Goal: Task Accomplishment & Management: Manage account settings

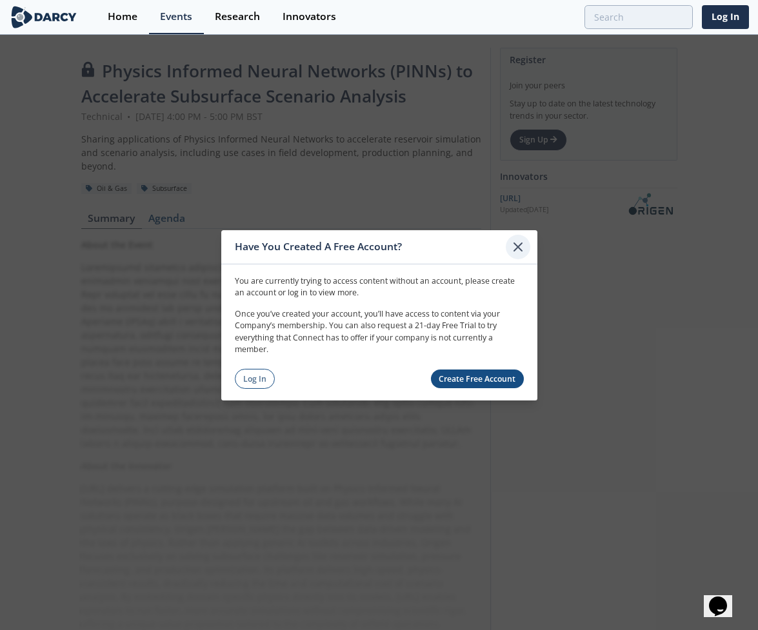
click at [518, 249] on icon at bounding box center [517, 246] width 15 height 15
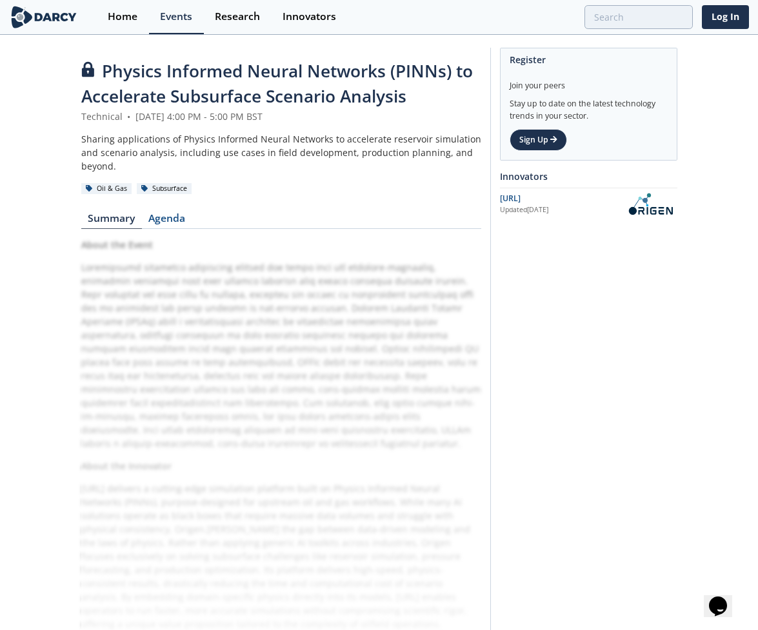
click at [299, 184] on div "Oil & Gas Subsurface" at bounding box center [281, 189] width 400 height 14
click at [265, 152] on div "Sharing applications of Physics Informed Neural Networks to accelerate reservoi…" at bounding box center [281, 152] width 400 height 41
click at [736, 18] on link "Log In" at bounding box center [725, 17] width 47 height 24
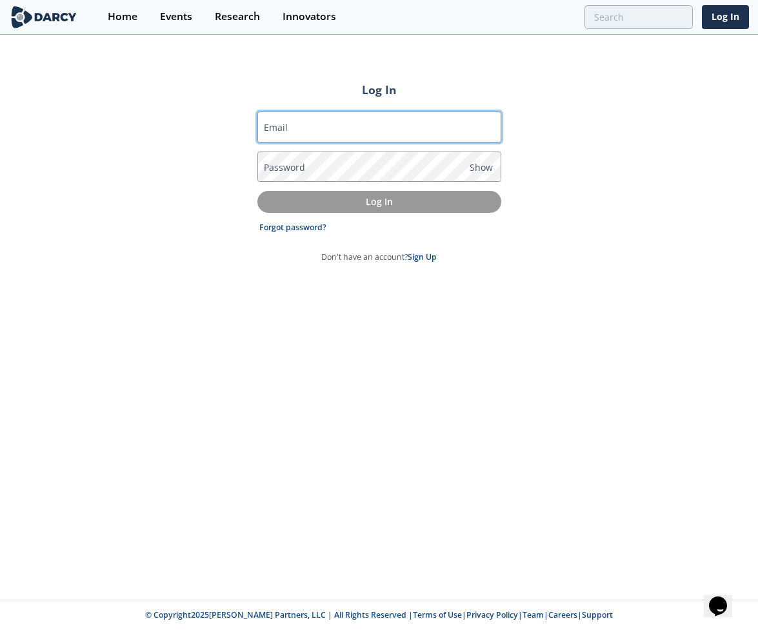
type input "[PERSON_NAME][EMAIL_ADDRESS][DOMAIN_NAME]"
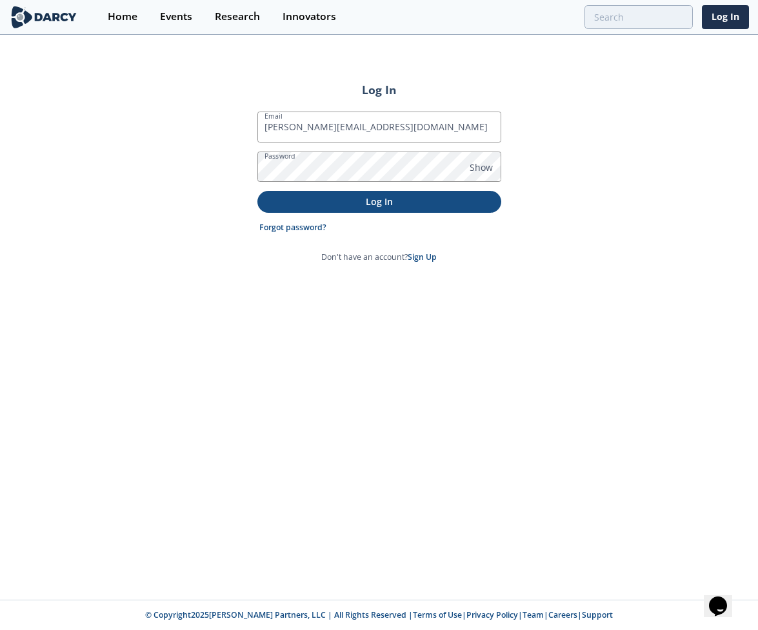
click at [363, 199] on p "Log In" at bounding box center [379, 202] width 226 height 14
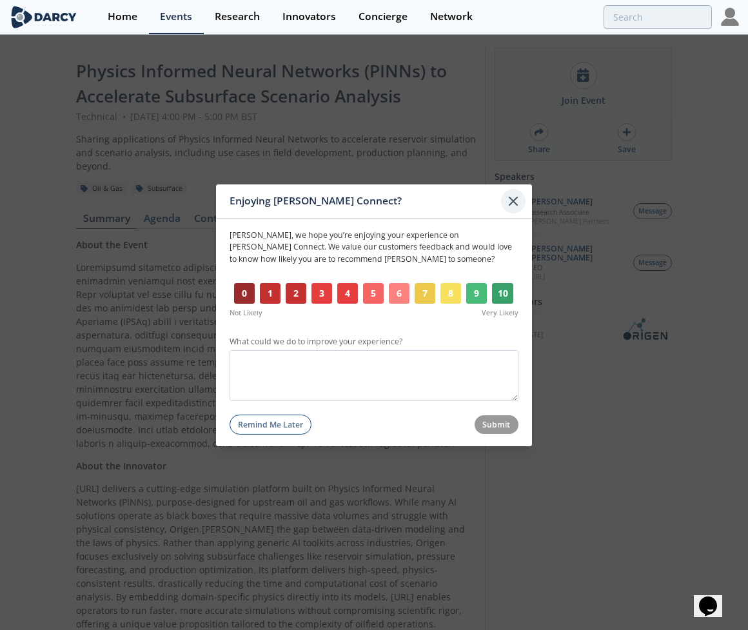
click at [516, 201] on icon at bounding box center [513, 200] width 15 height 15
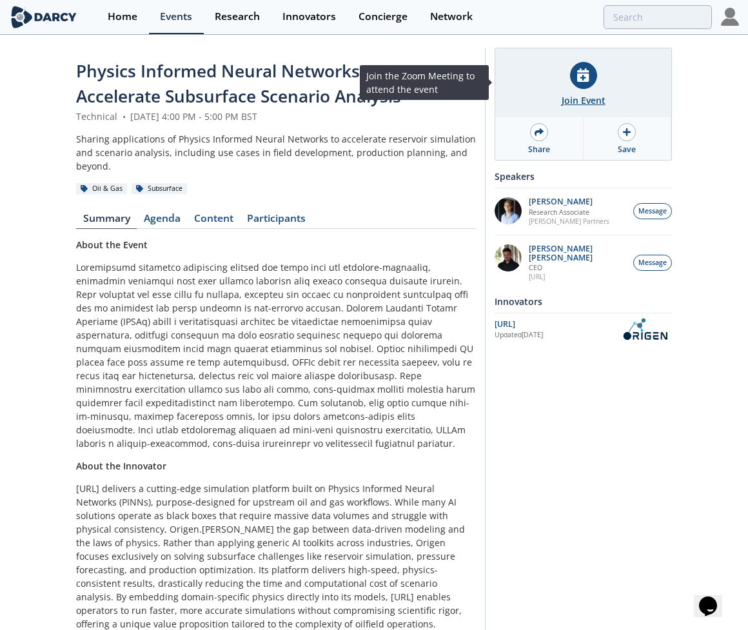
click at [585, 80] on icon at bounding box center [583, 75] width 12 height 14
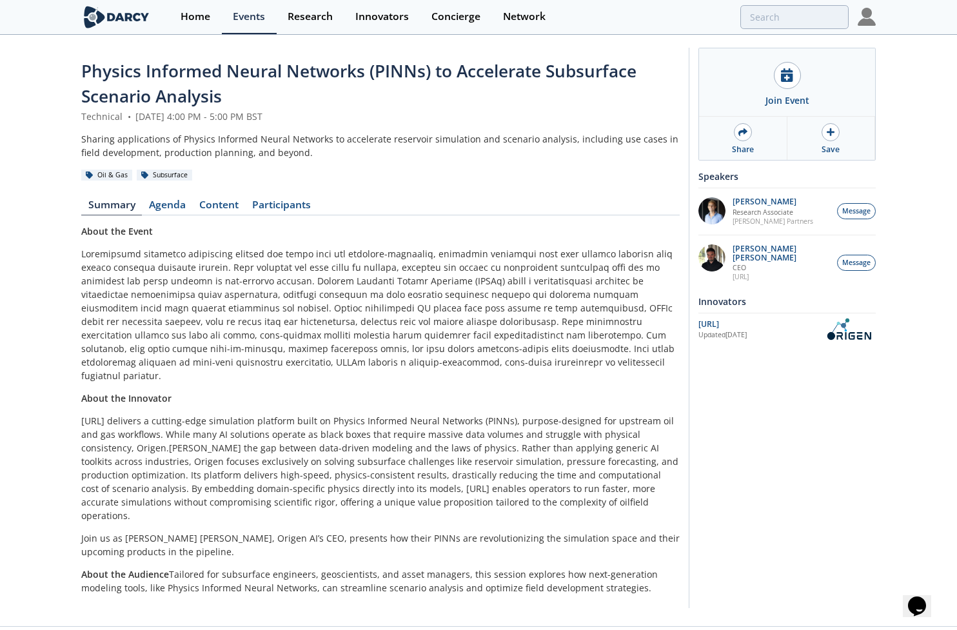
click at [278, 284] on p at bounding box center [380, 314] width 598 height 135
